Goal: Book appointment/travel/reservation

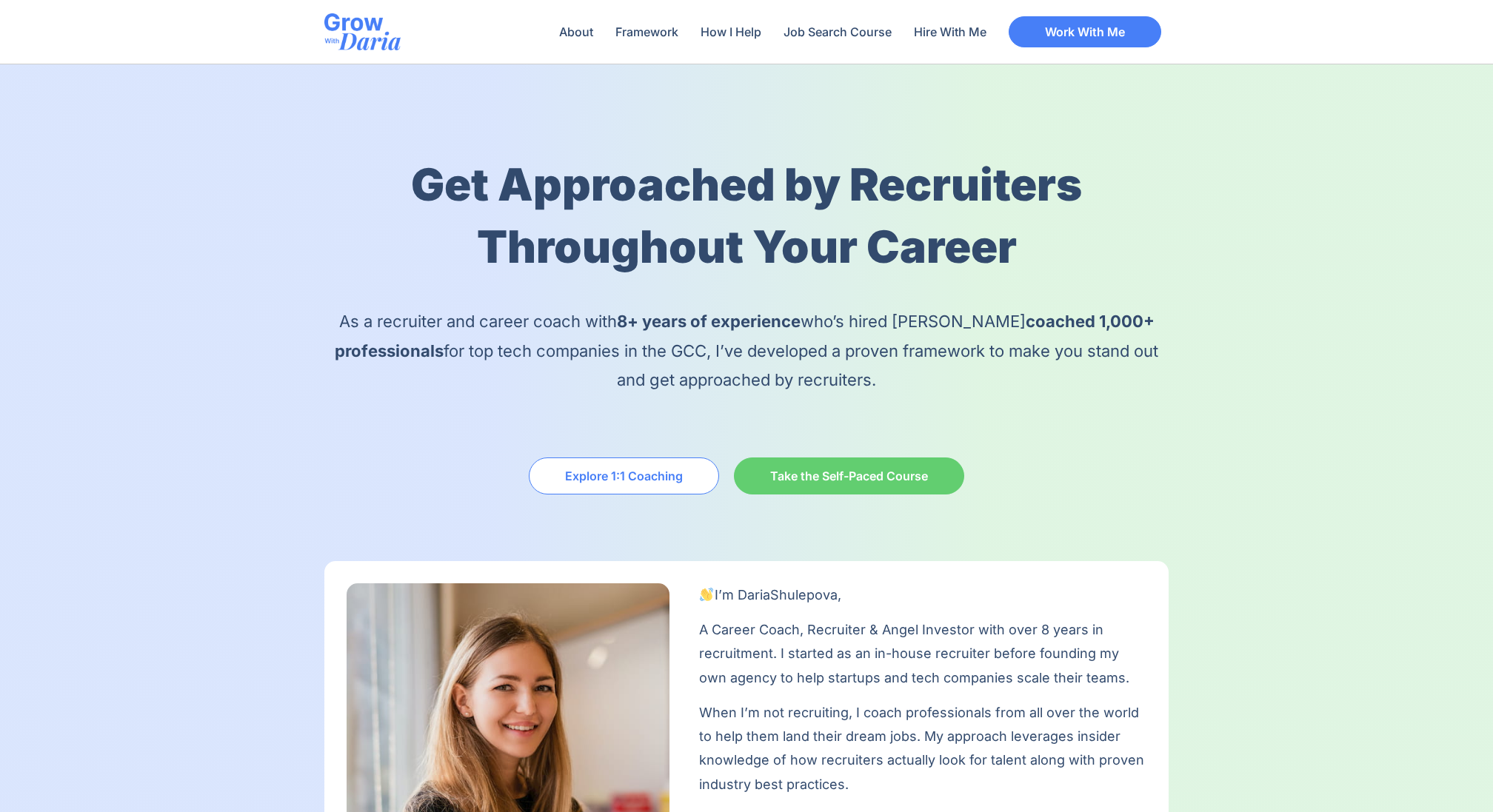
click at [646, 479] on span "Explore 1:1 Coaching" at bounding box center [624, 476] width 117 height 12
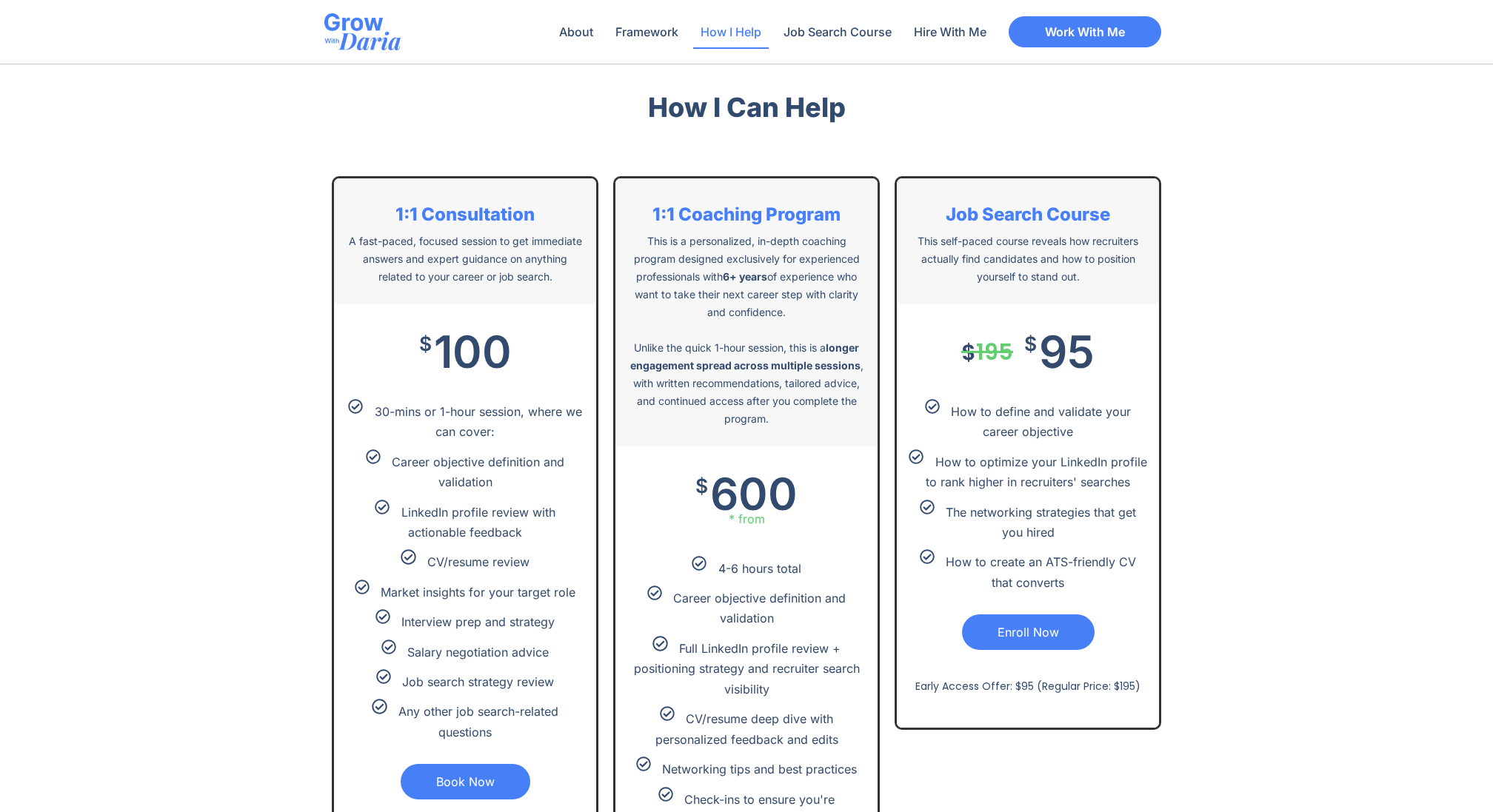
scroll to position [2942, 0]
click at [480, 784] on link "Book Now" at bounding box center [465, 780] width 129 height 35
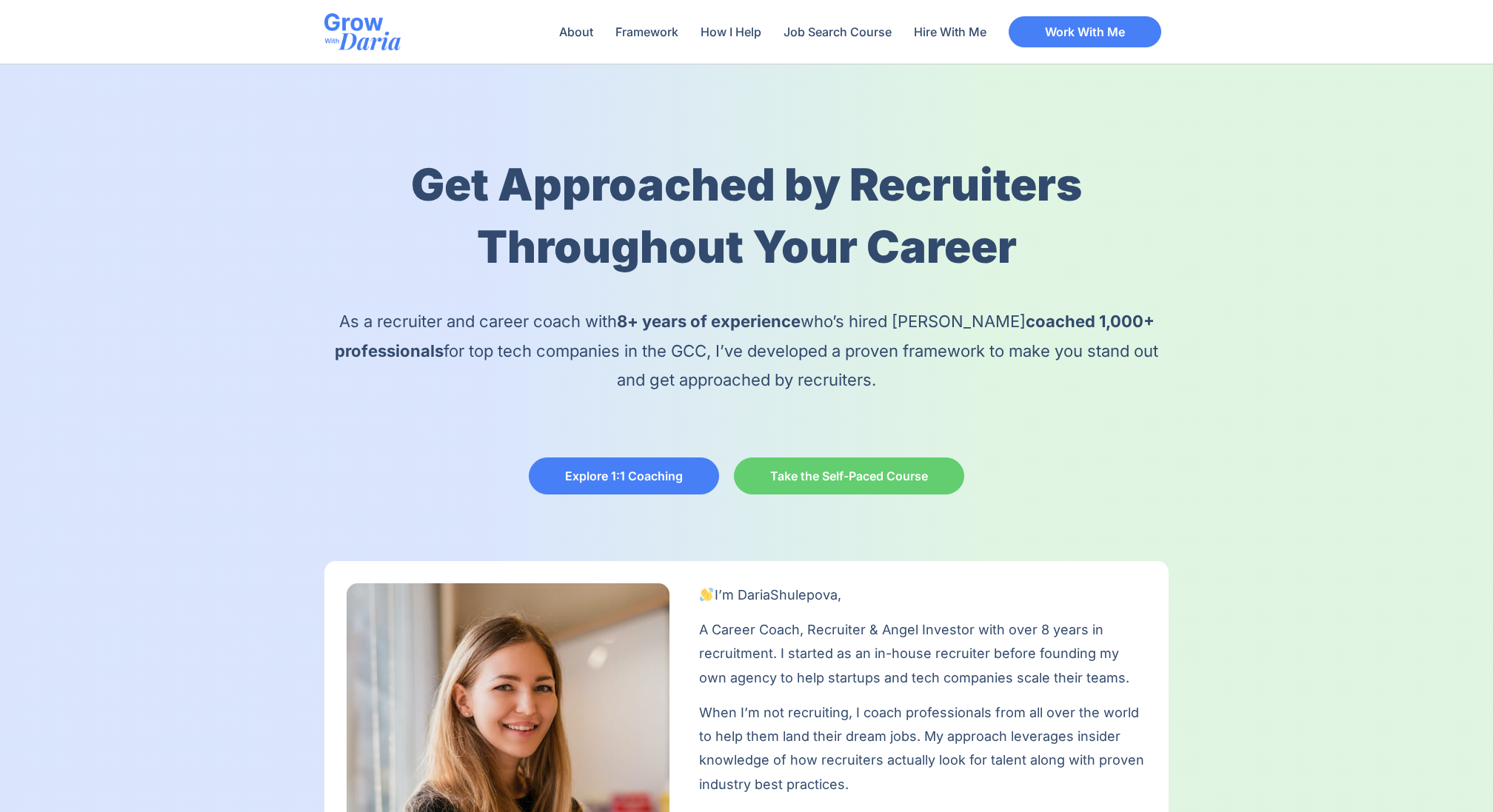
click at [687, 455] on div "Explore 1:1 Coaching Take the Self-Paced Course" at bounding box center [746, 476] width 844 height 52
click at [682, 477] on link "Explore 1:1 Coaching" at bounding box center [623, 476] width 190 height 37
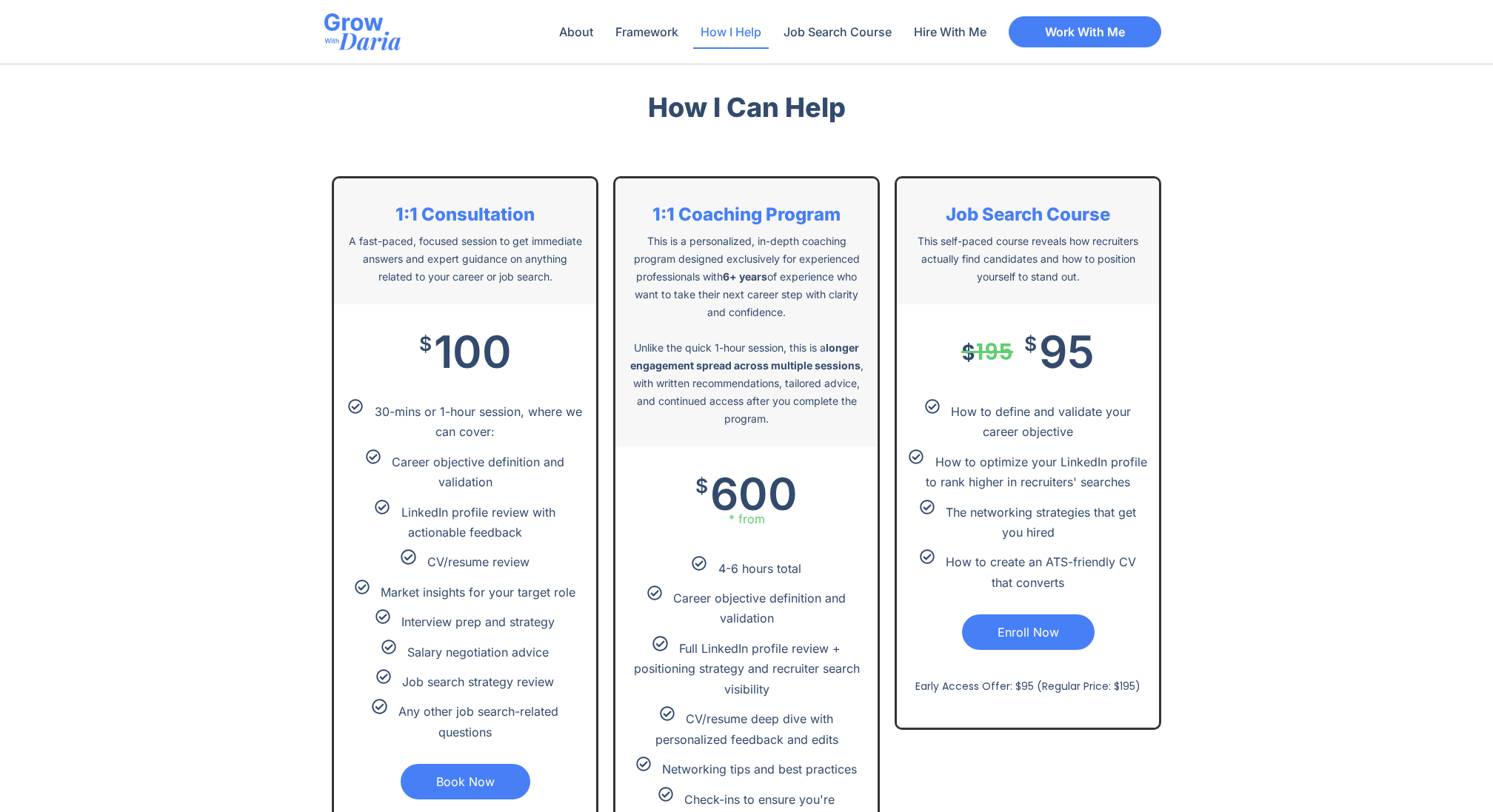
scroll to position [2942, 0]
